Goal: Subscribe to service/newsletter

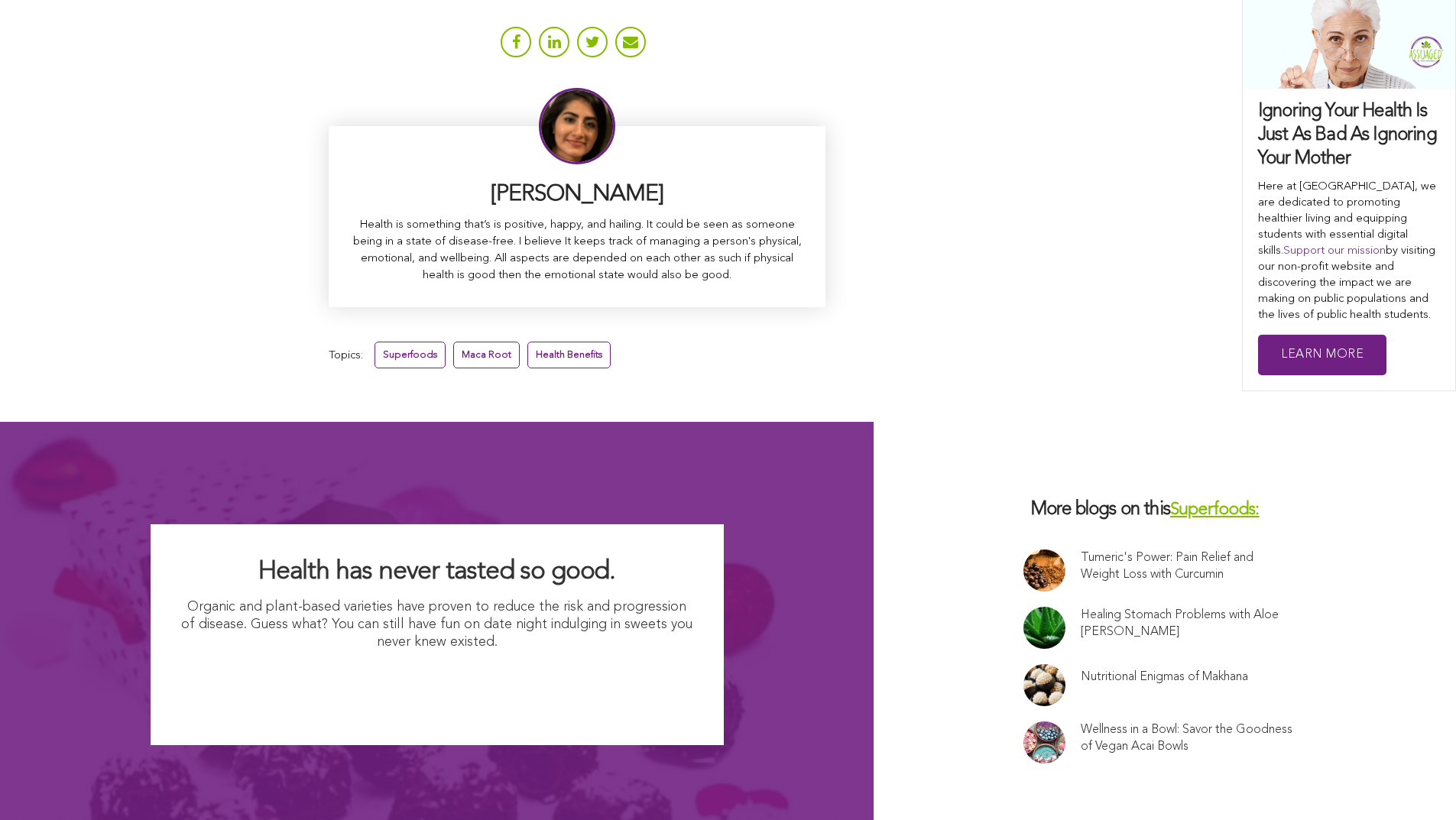
scroll to position [9685, 0]
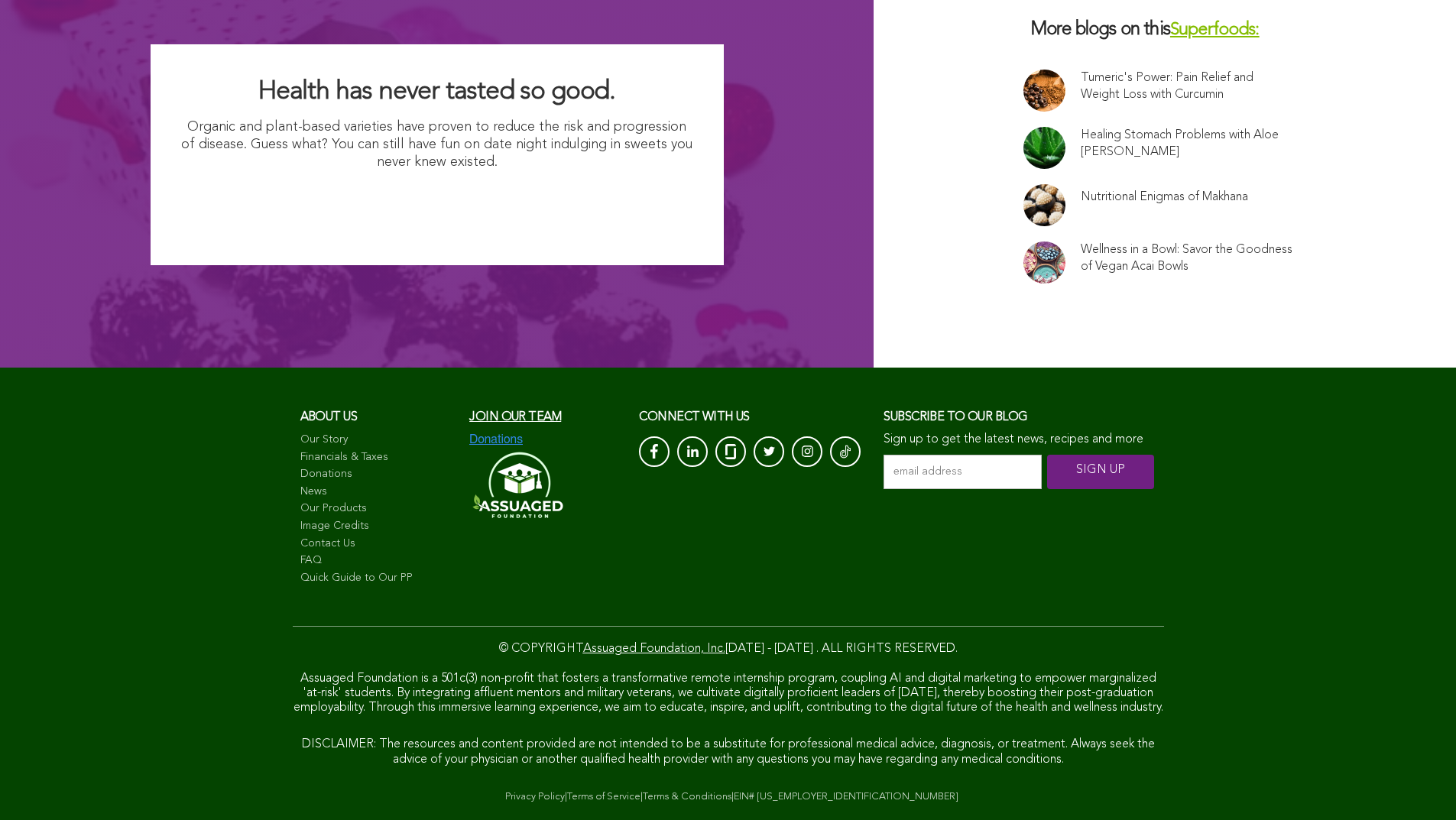
click at [883, 455] on input "email address *" at bounding box center [962, 471] width 158 height 34
click at [1048, 455] on input "SIGN UP" at bounding box center [1101, 471] width 107 height 34
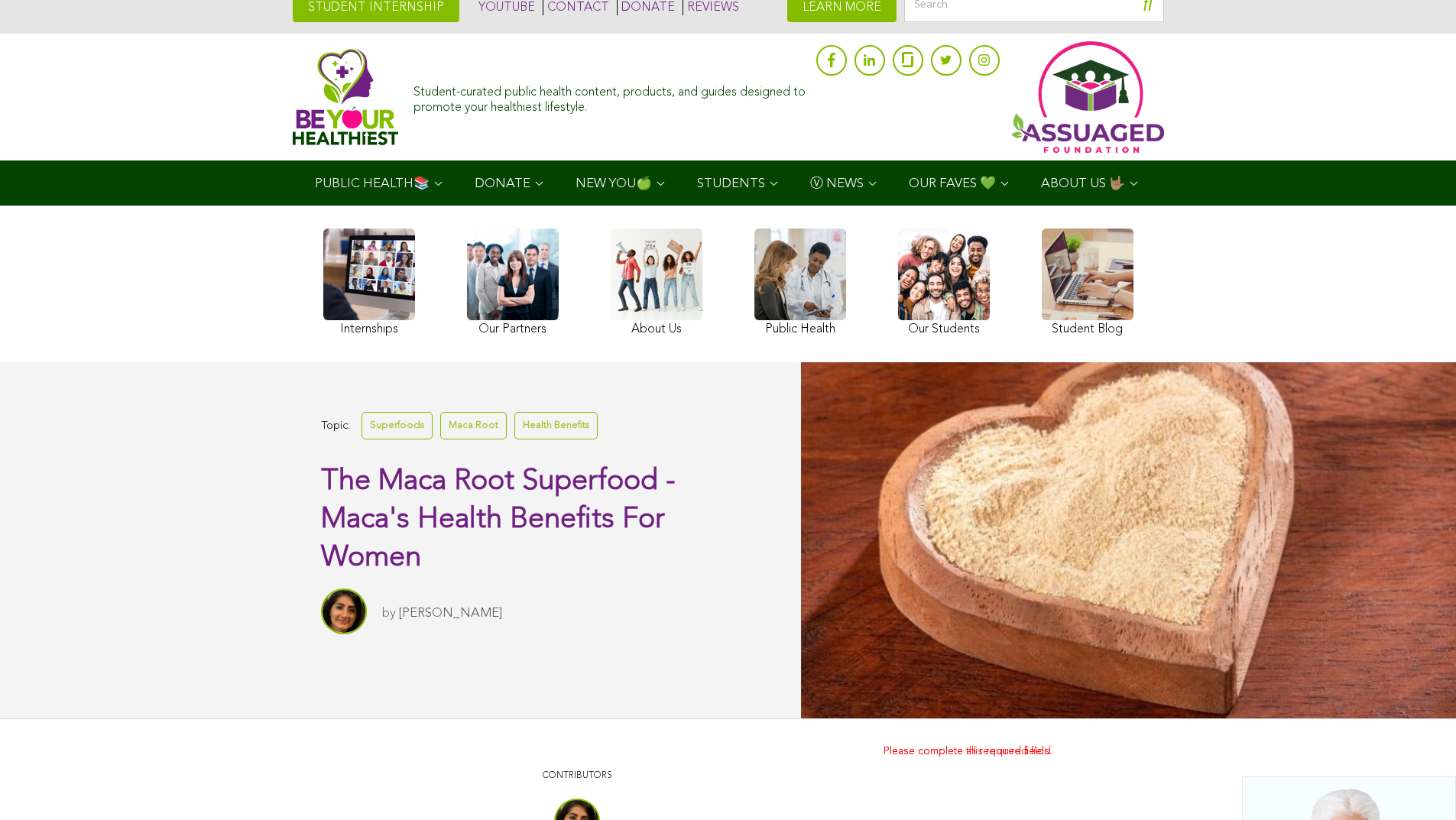
scroll to position [0, 0]
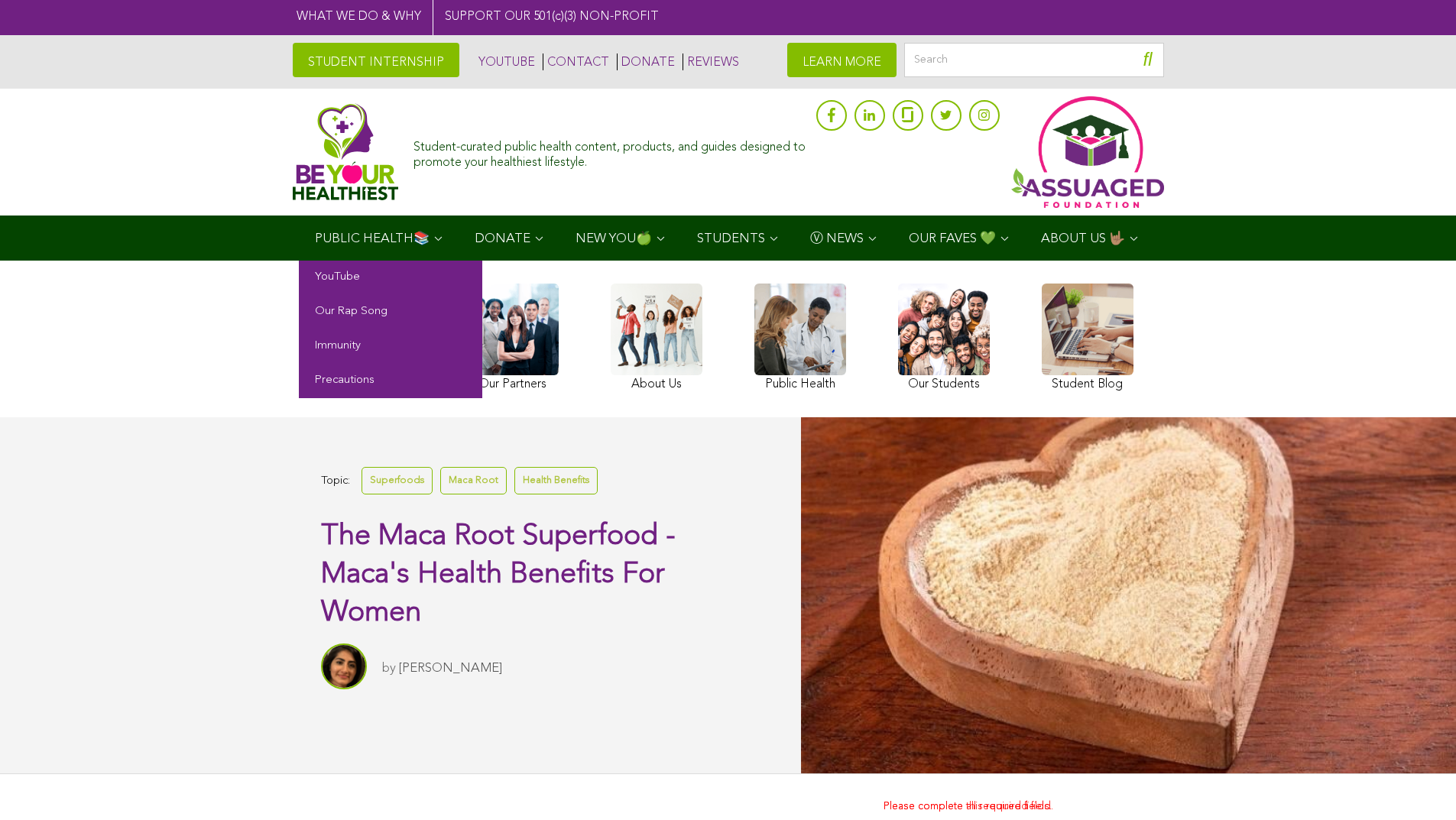
click at [315, 233] on span "PUBLIC HEALTH📚" at bounding box center [372, 239] width 115 height 13
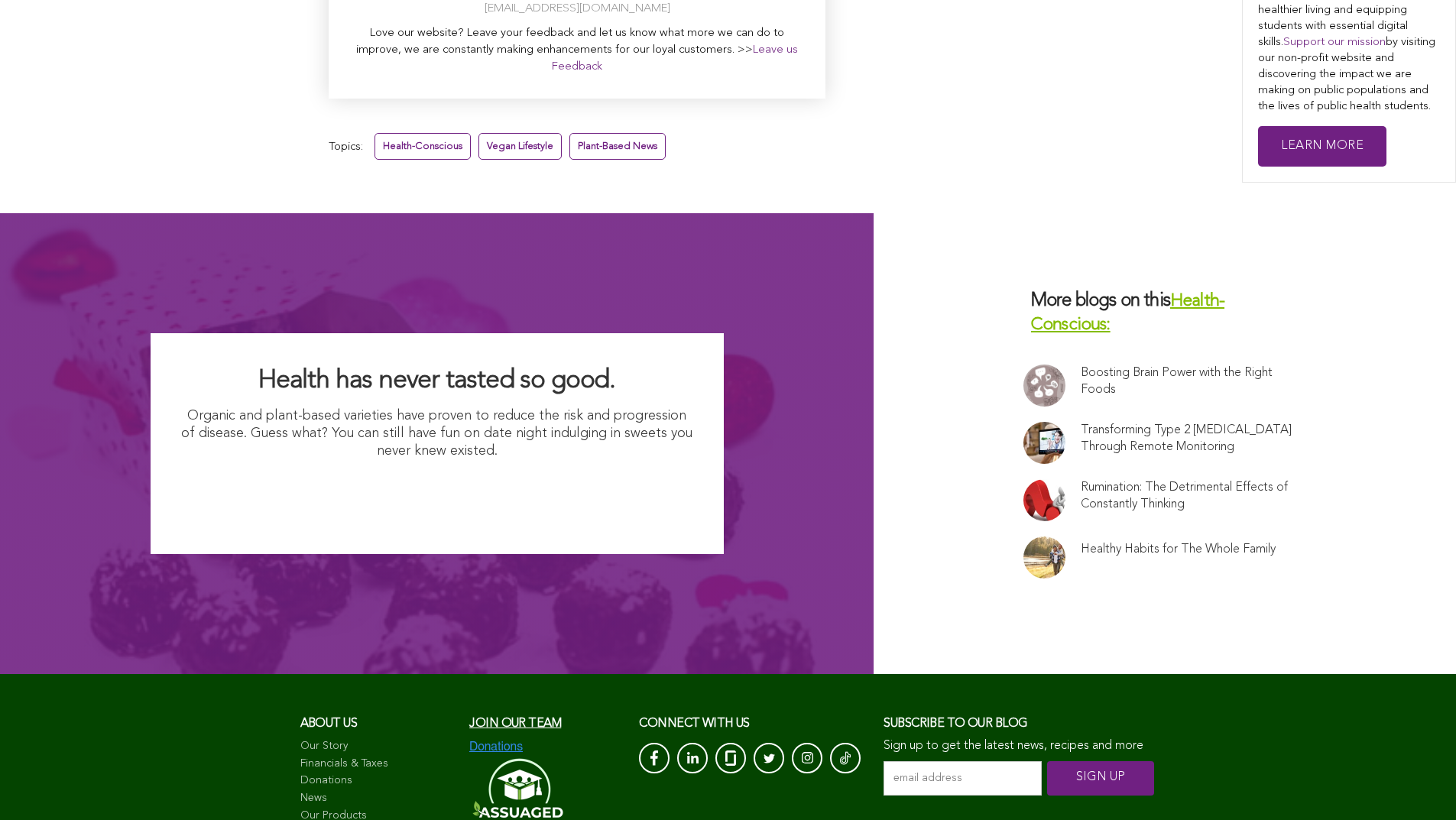
scroll to position [5643, 0]
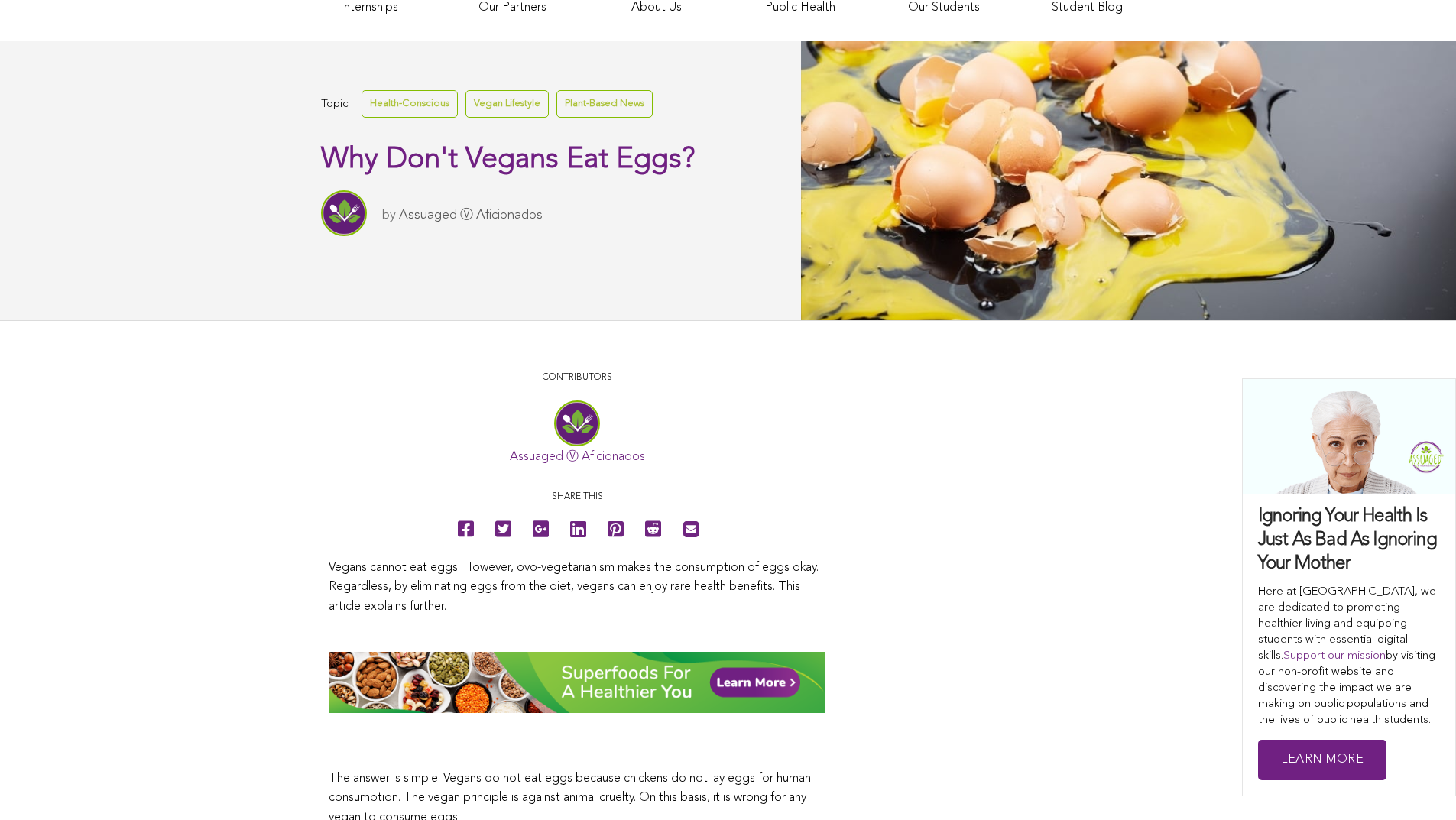
scroll to position [234, 0]
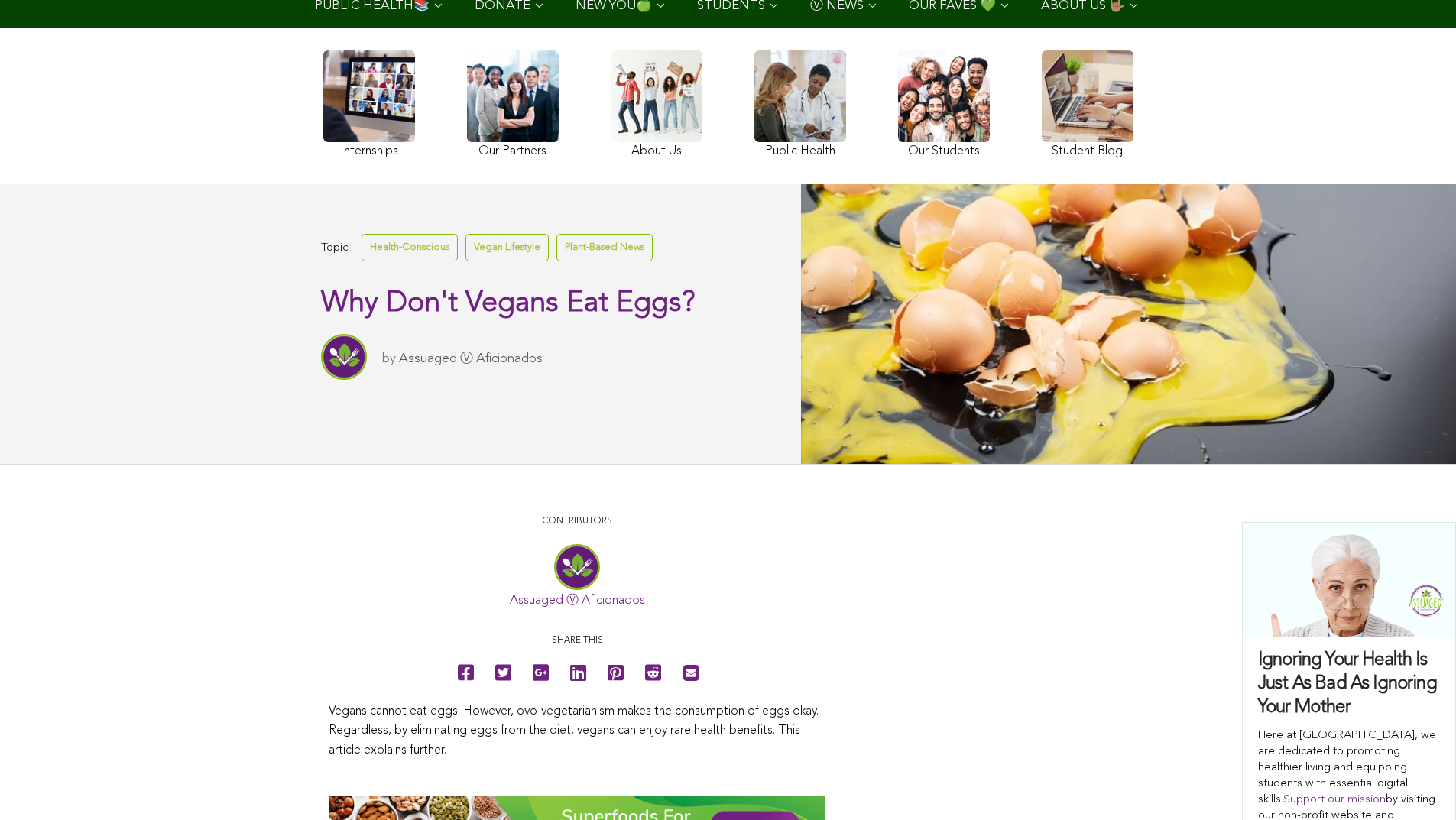
click at [801, 281] on div at bounding box center [1128, 324] width 655 height 279
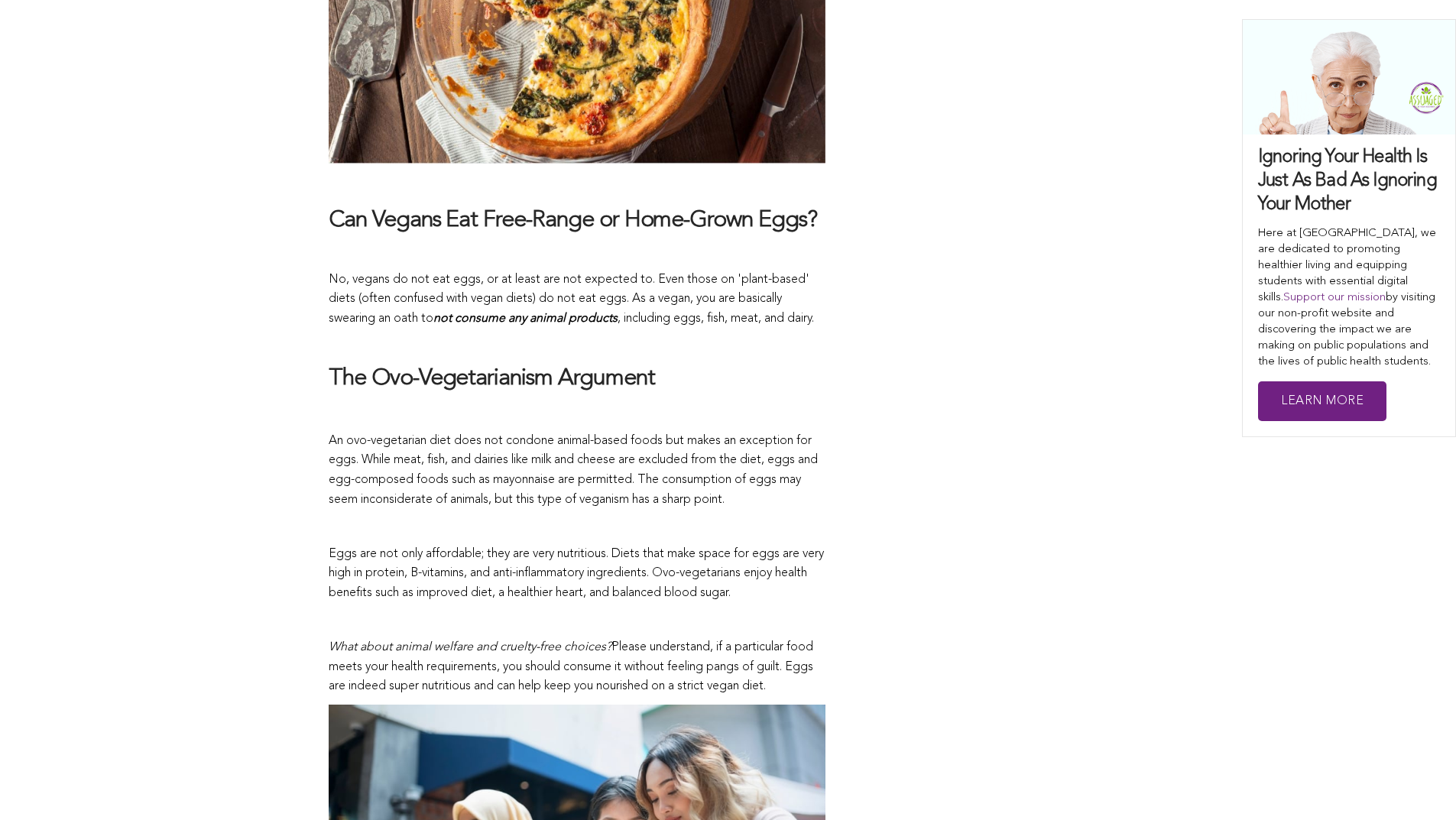
scroll to position [2384, 0]
